Goal: Transaction & Acquisition: Purchase product/service

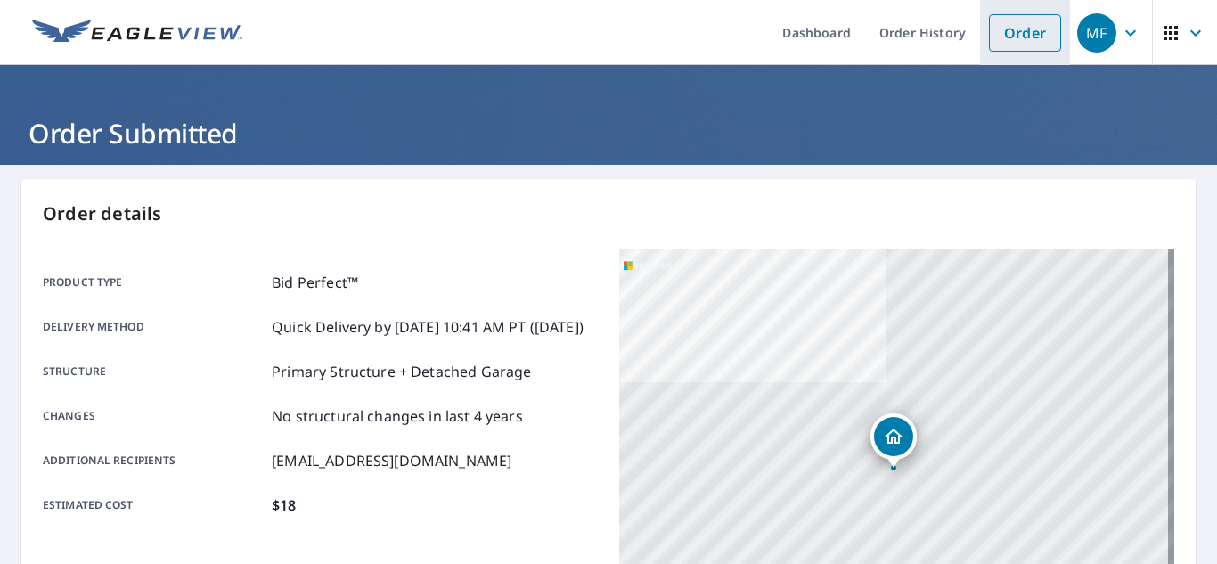
click at [1017, 32] on link "Order" at bounding box center [1025, 32] width 72 height 37
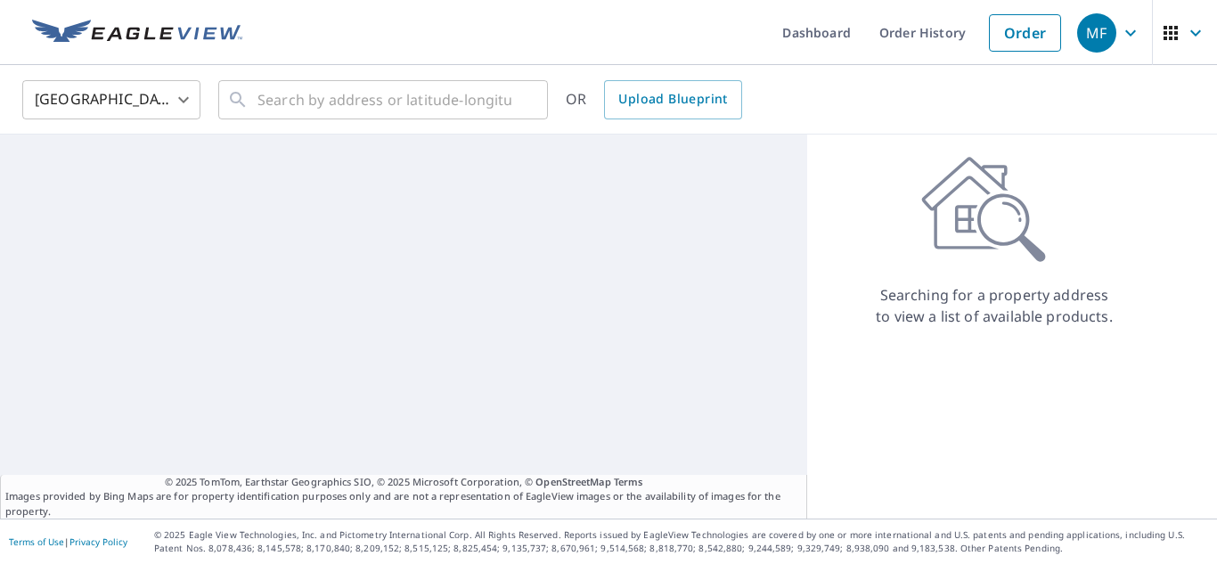
click at [117, 94] on body "MF MF Dashboard Order History Order MF United States [GEOGRAPHIC_DATA] ​ ​ OR U…" at bounding box center [608, 282] width 1217 height 564
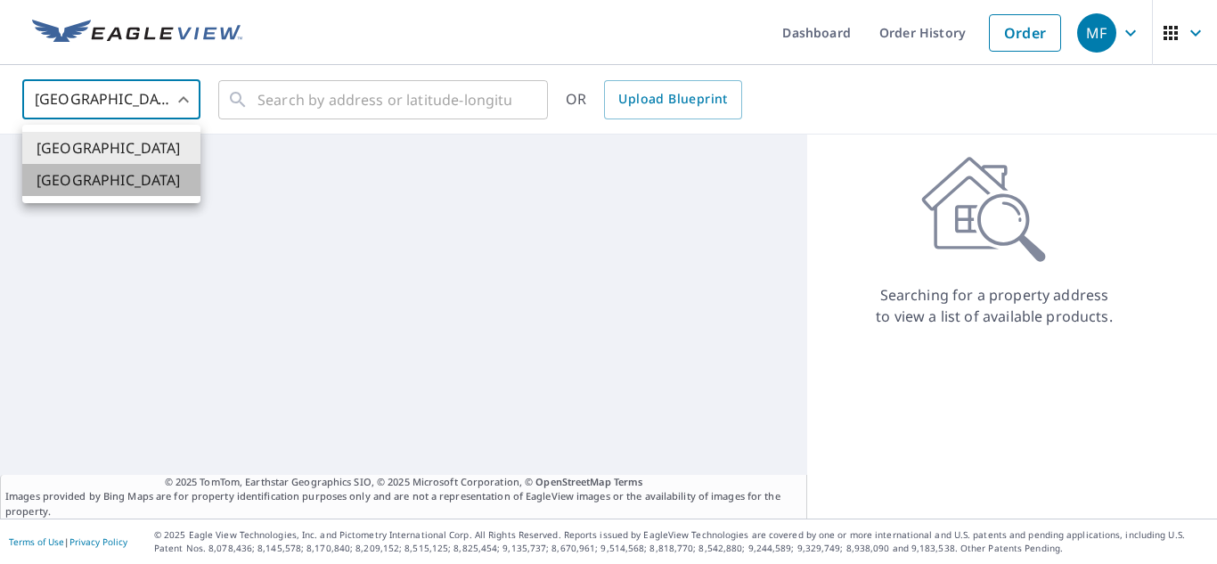
click at [92, 178] on li "[GEOGRAPHIC_DATA]" at bounding box center [111, 180] width 178 height 32
type input "CA"
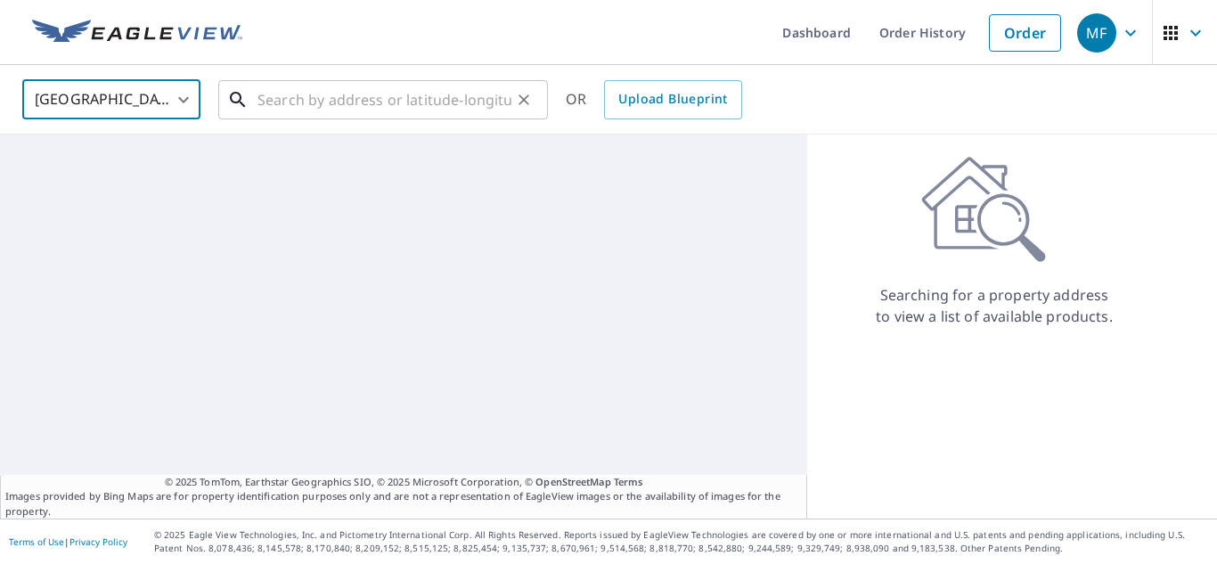
click at [297, 110] on input "text" at bounding box center [384, 100] width 254 height 50
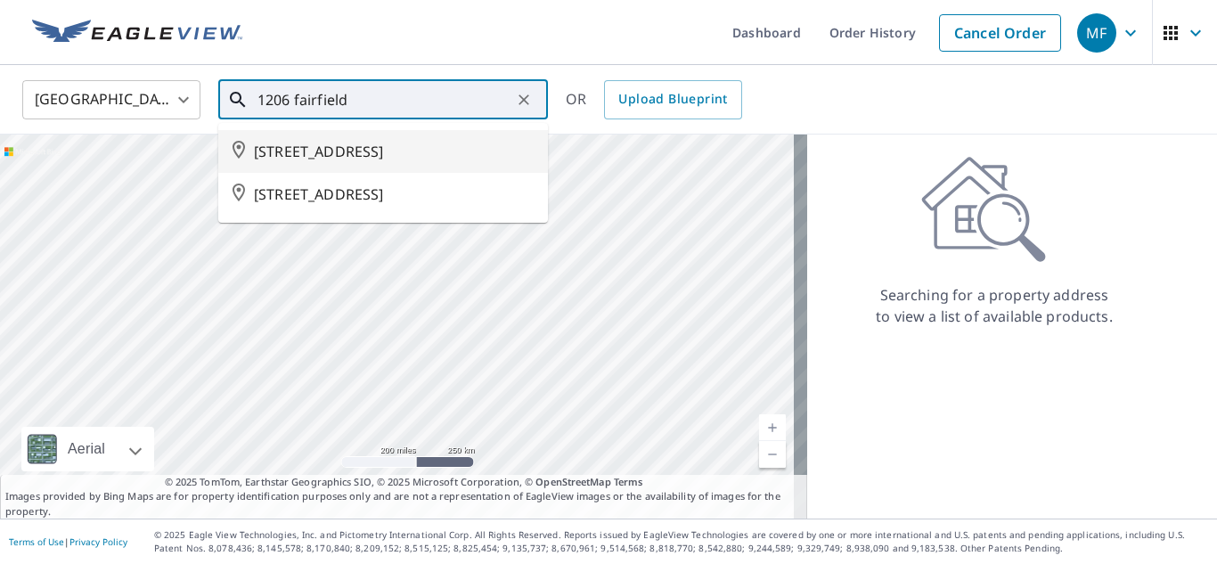
click at [335, 151] on span "[STREET_ADDRESS]" at bounding box center [394, 151] width 280 height 21
type input "[STREET_ADDRESS]"
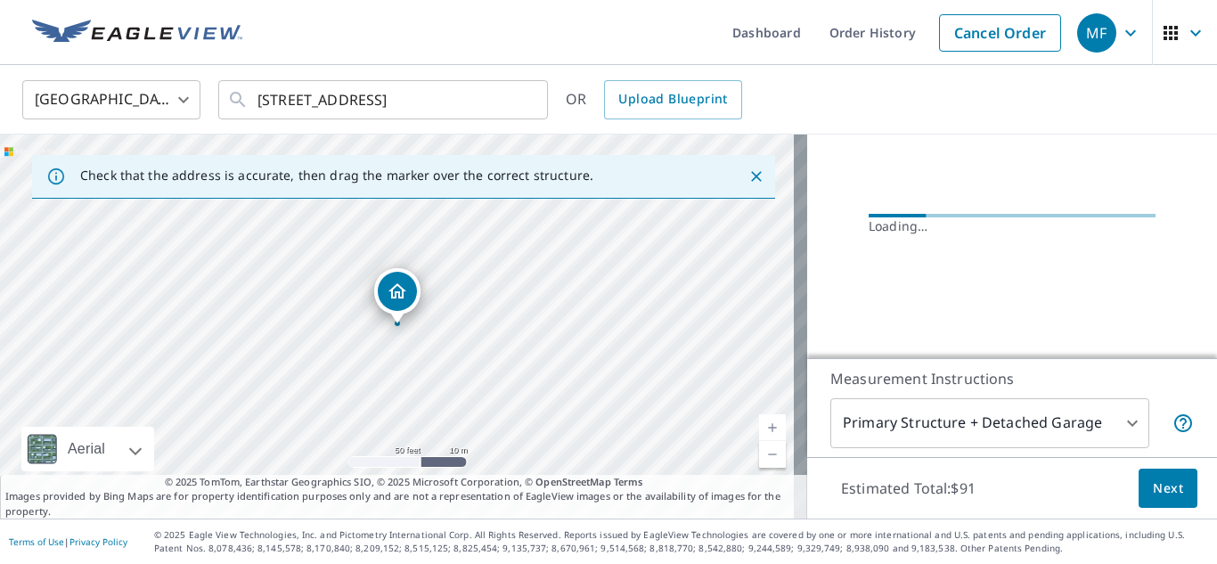
scroll to position [240, 0]
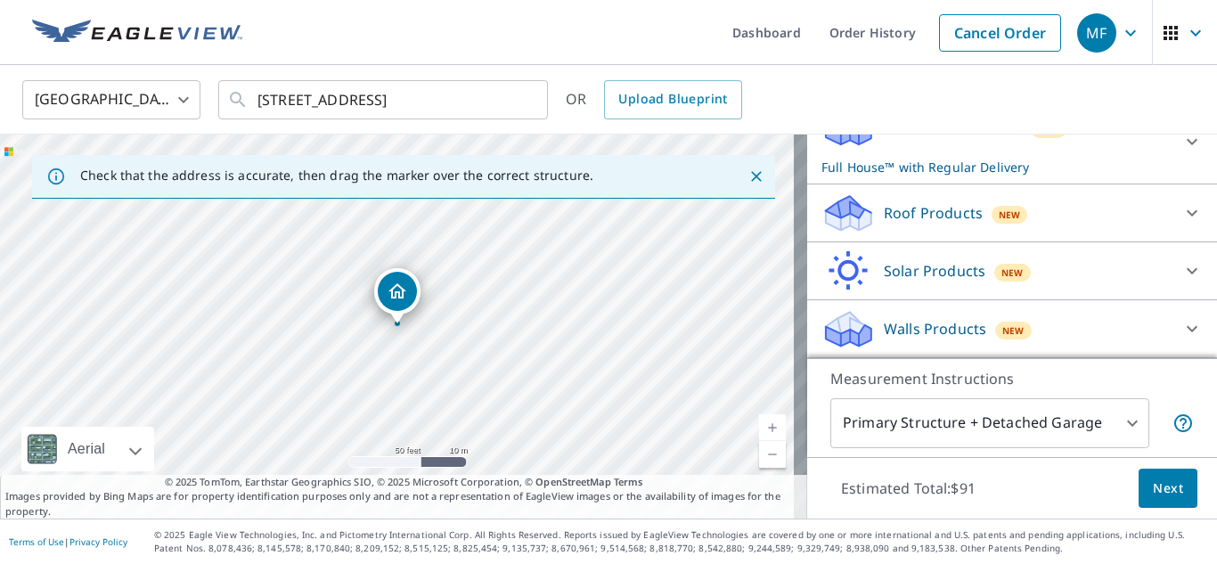
click at [900, 232] on div "Roof Products New" at bounding box center [995, 213] width 349 height 42
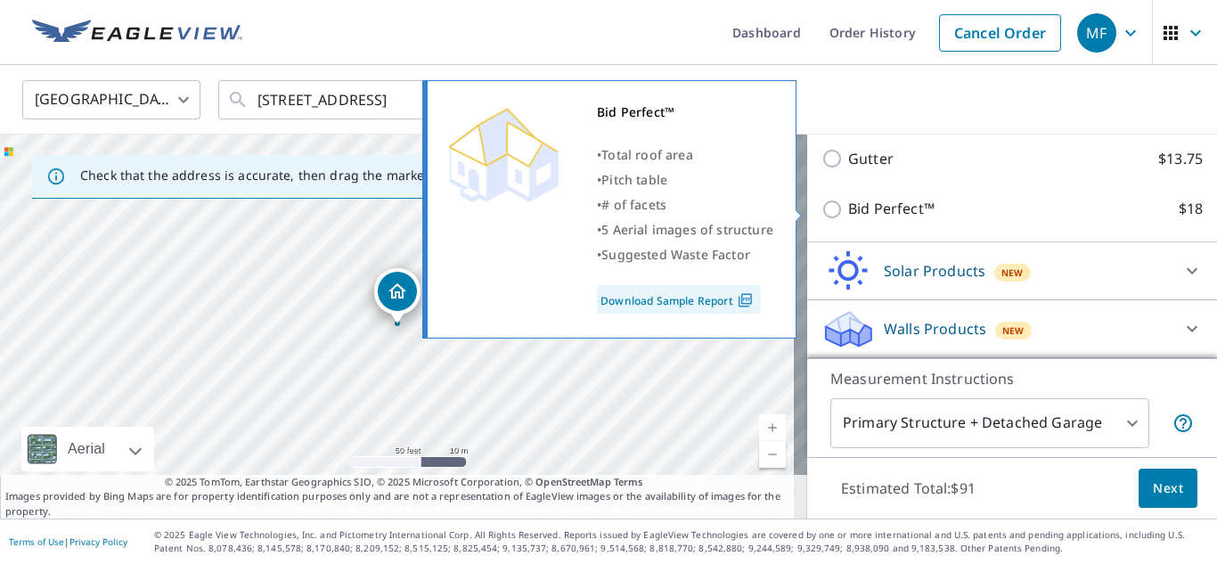
click at [823, 206] on input "Bid Perfect™ $18" at bounding box center [834, 209] width 27 height 21
checkbox input "true"
checkbox input "false"
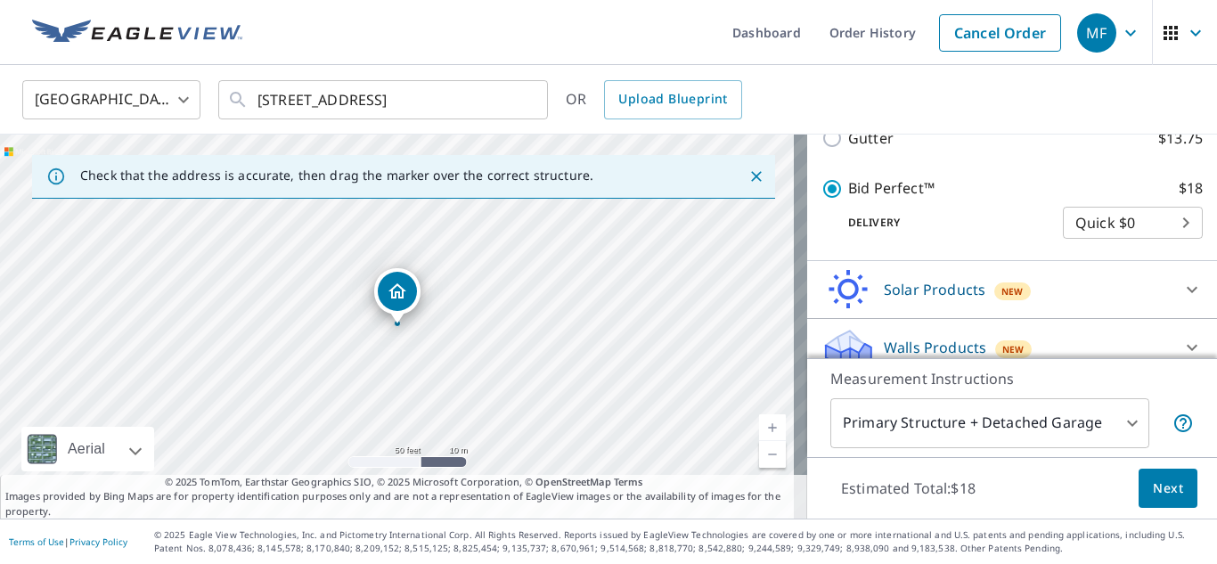
scroll to position [392, 0]
click at [1152, 492] on span "Next" at bounding box center [1167, 488] width 30 height 22
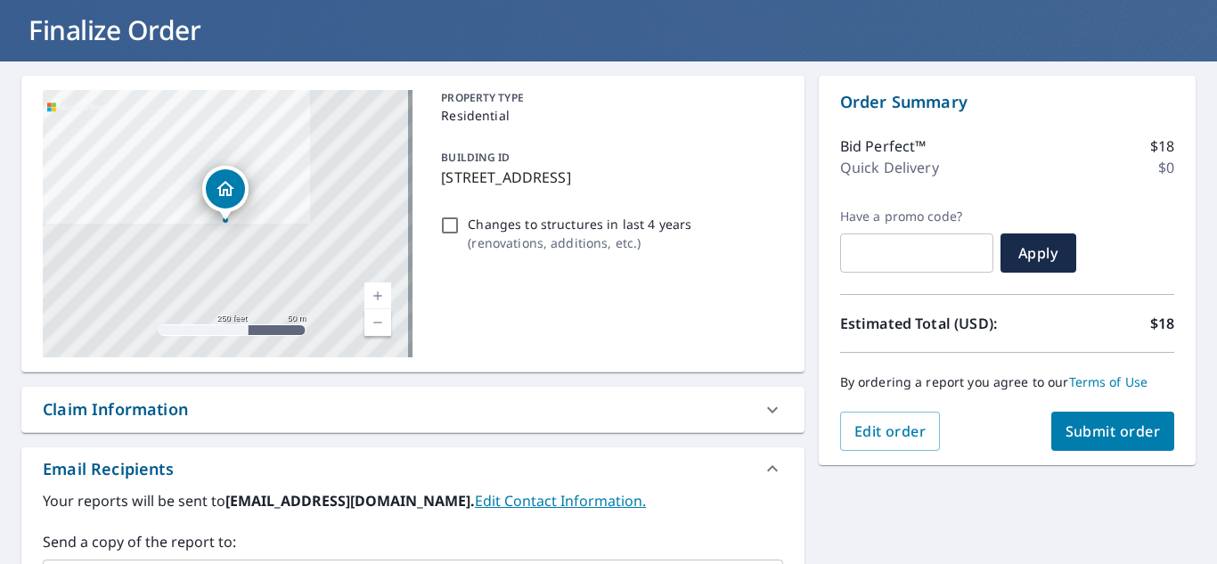
scroll to position [89, 0]
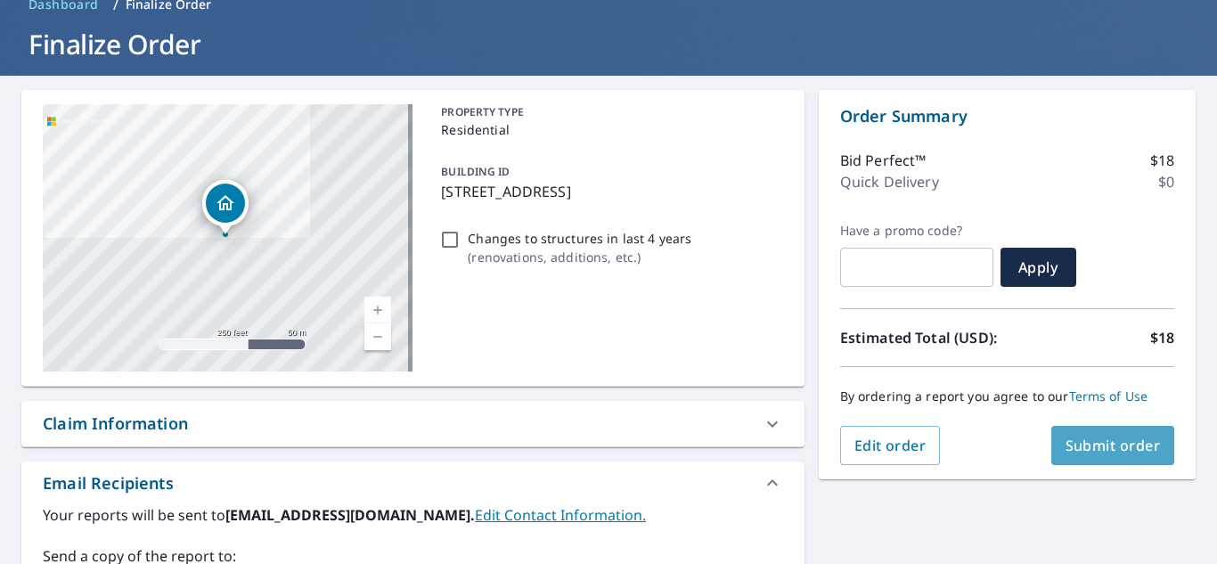
click at [1114, 441] on span "Submit order" at bounding box center [1112, 446] width 95 height 20
checkbox input "true"
